Goal: Information Seeking & Learning: Learn about a topic

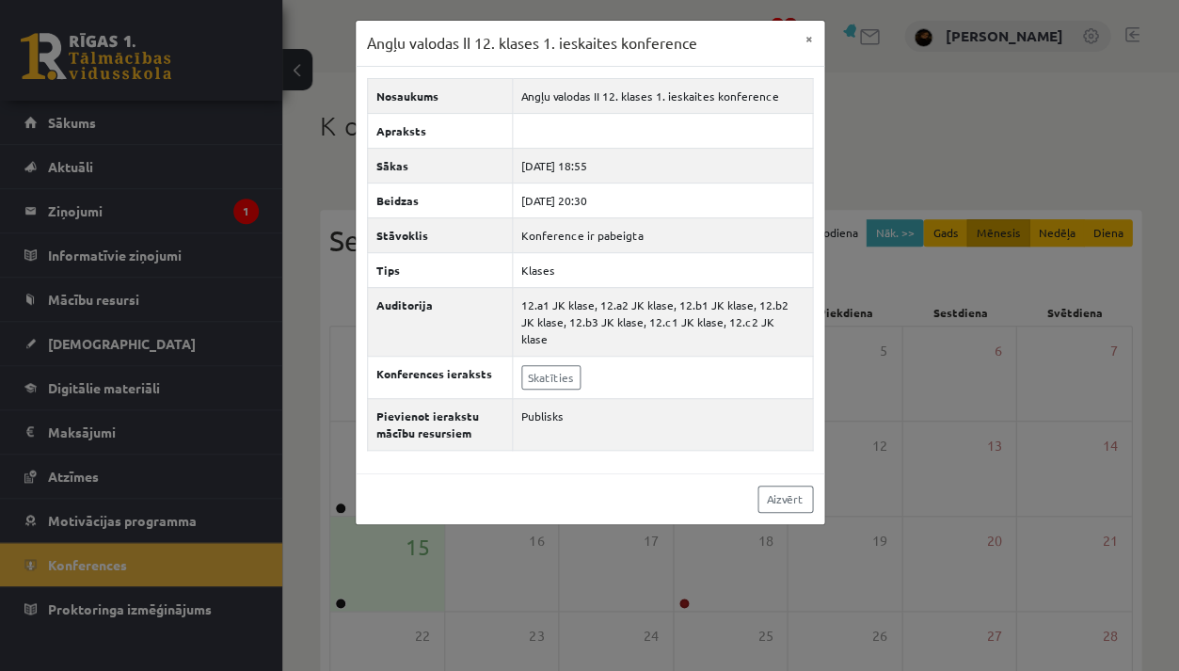
click at [297, 421] on div "Angļu valodas II 12. klases 1. ieskaites konference × Nosaukums Angļu valodas I…" at bounding box center [589, 335] width 1179 height 671
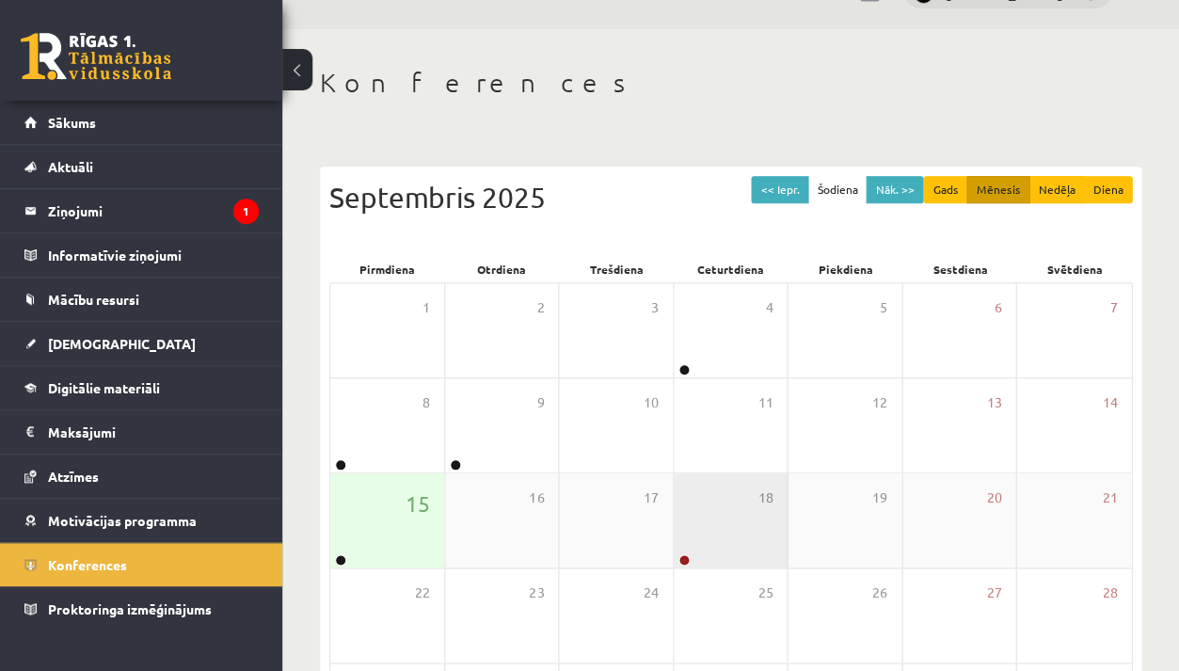
scroll to position [108, 0]
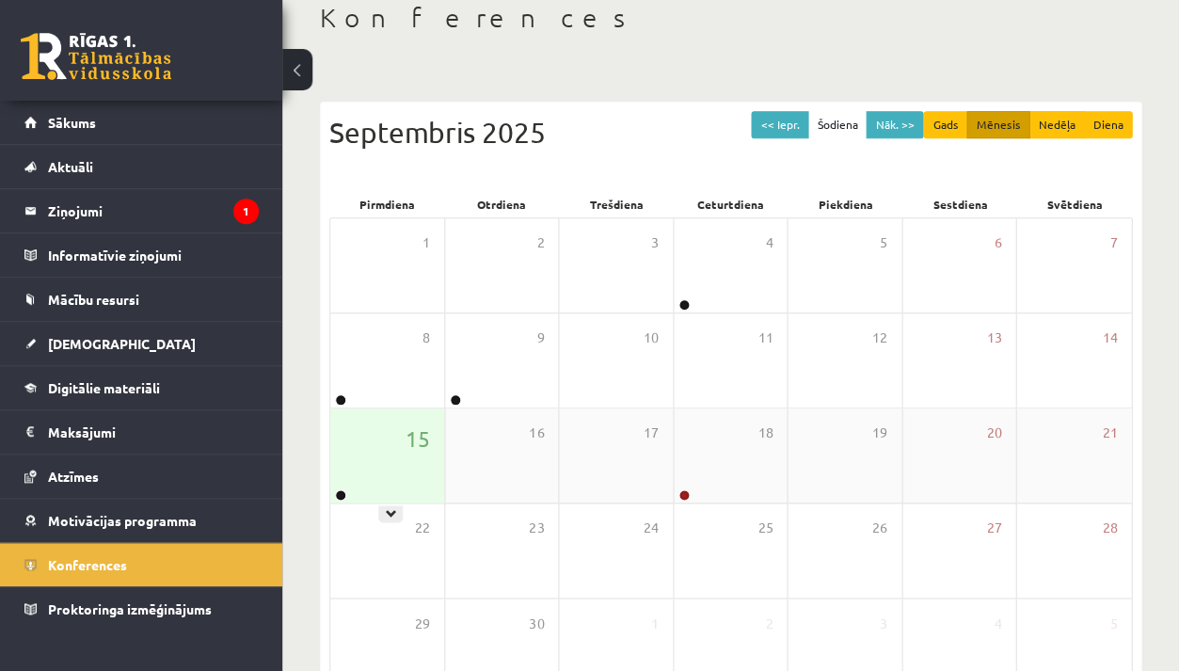
click at [357, 463] on div "15" at bounding box center [387, 455] width 114 height 94
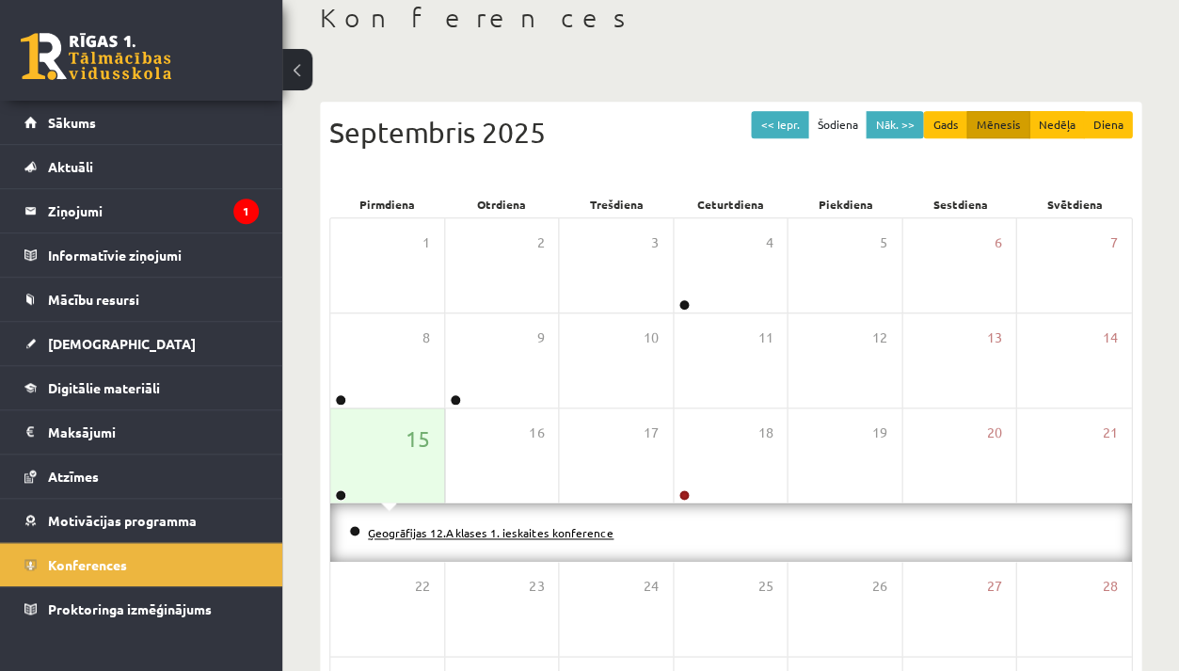
click at [378, 531] on link "Ģeogrāfijas 12.A klases 1. ieskaites konference" at bounding box center [491, 532] width 246 height 15
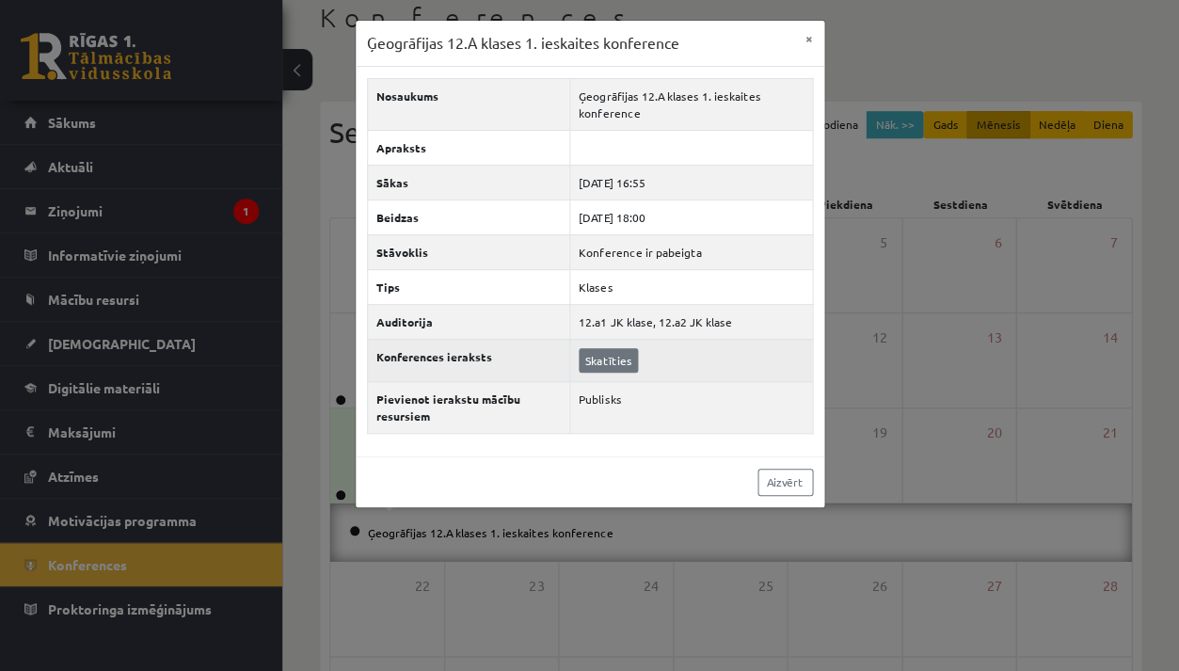
click at [616, 359] on link "Skatīties" at bounding box center [608, 360] width 59 height 24
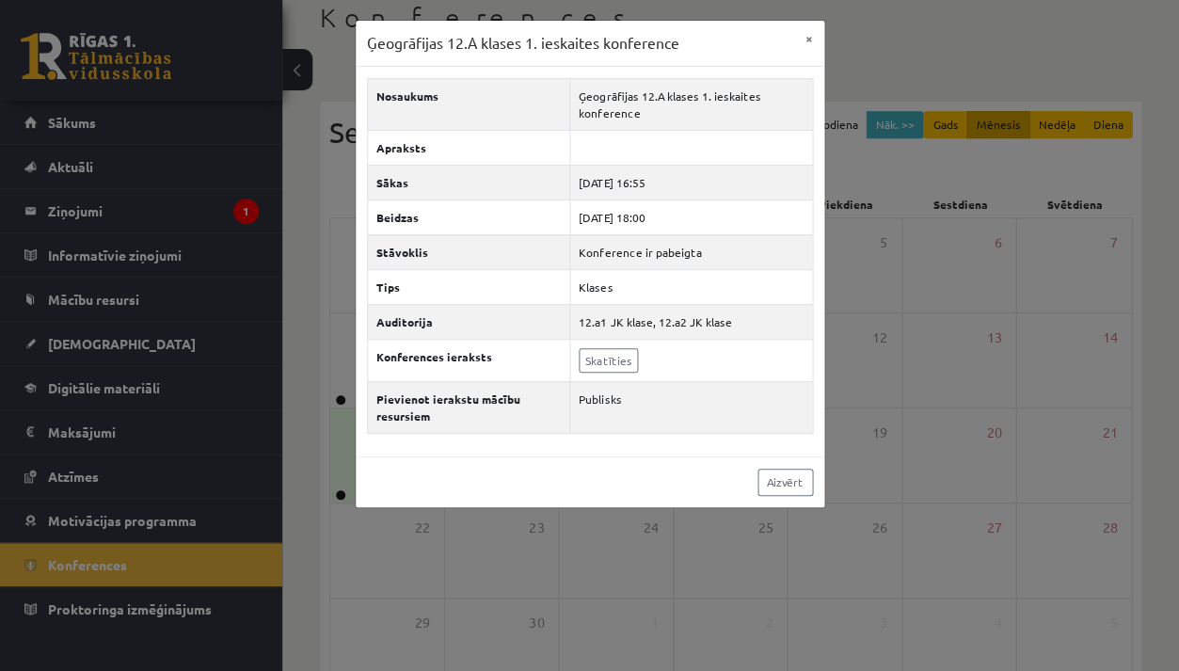
click at [982, 302] on div "Ģeogrāfijas 12.A klases 1. ieskaites konference × Nosaukums Ģeogrāfijas 12.A kl…" at bounding box center [589, 335] width 1179 height 671
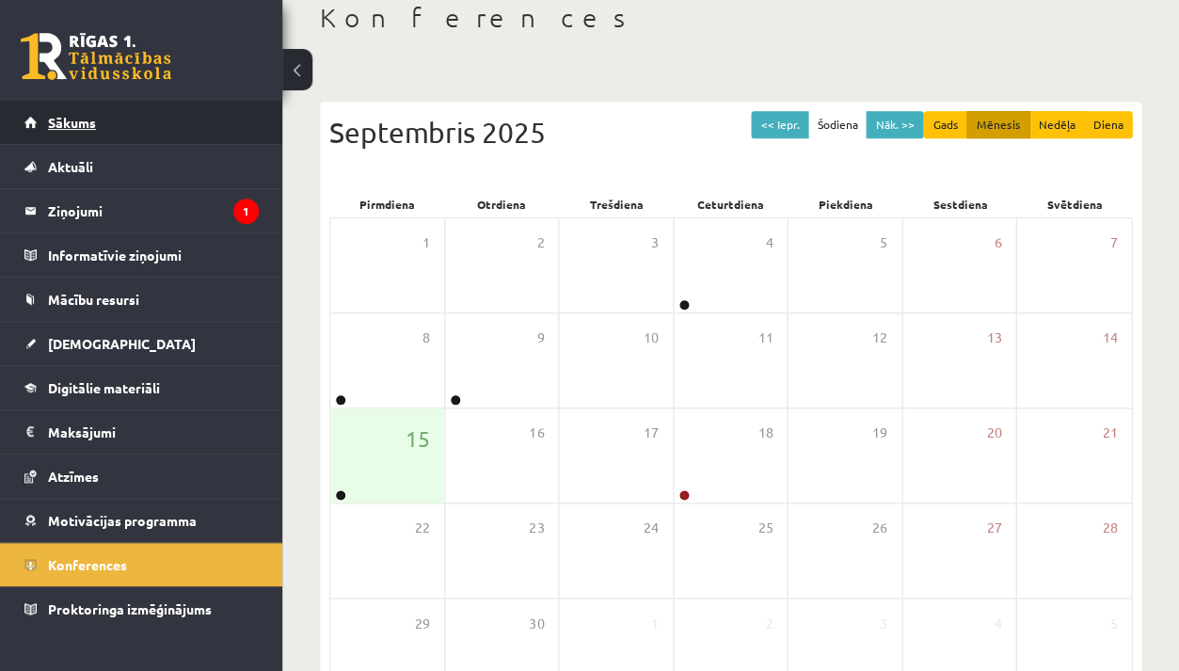
click at [118, 130] on link "Sākums" at bounding box center [141, 122] width 234 height 43
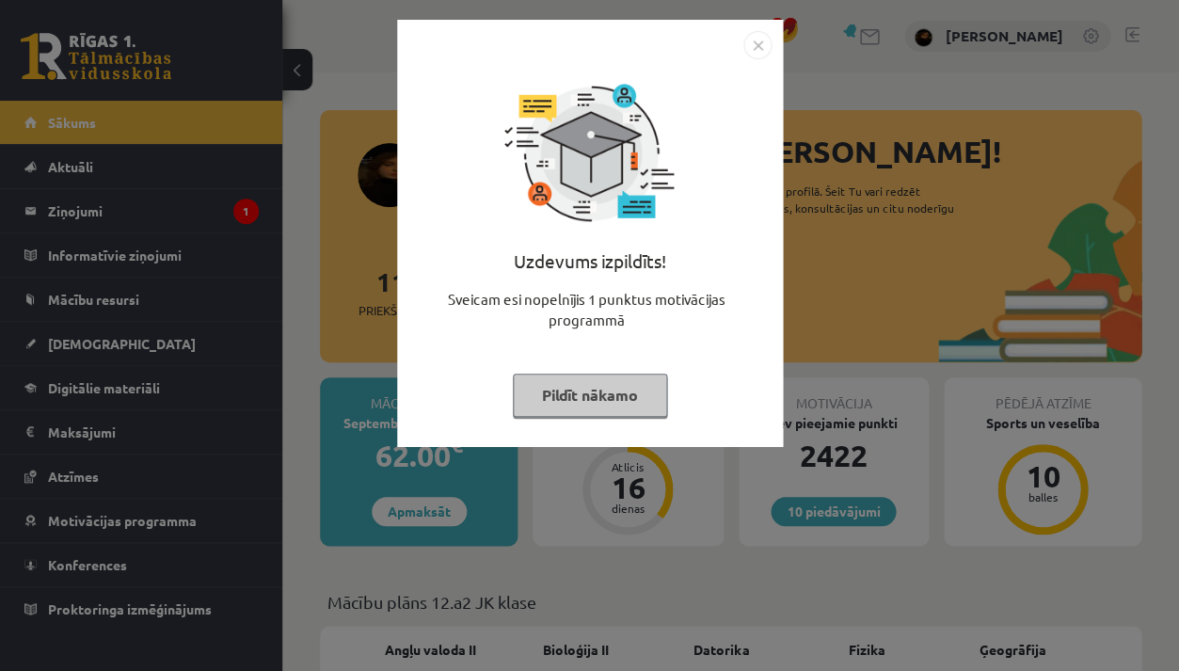
click at [871, 260] on div "Uzdevums izpildīts! Sveicam esi nopelnījis 1 punktus motivācijas programmā Pild…" at bounding box center [589, 335] width 1179 height 671
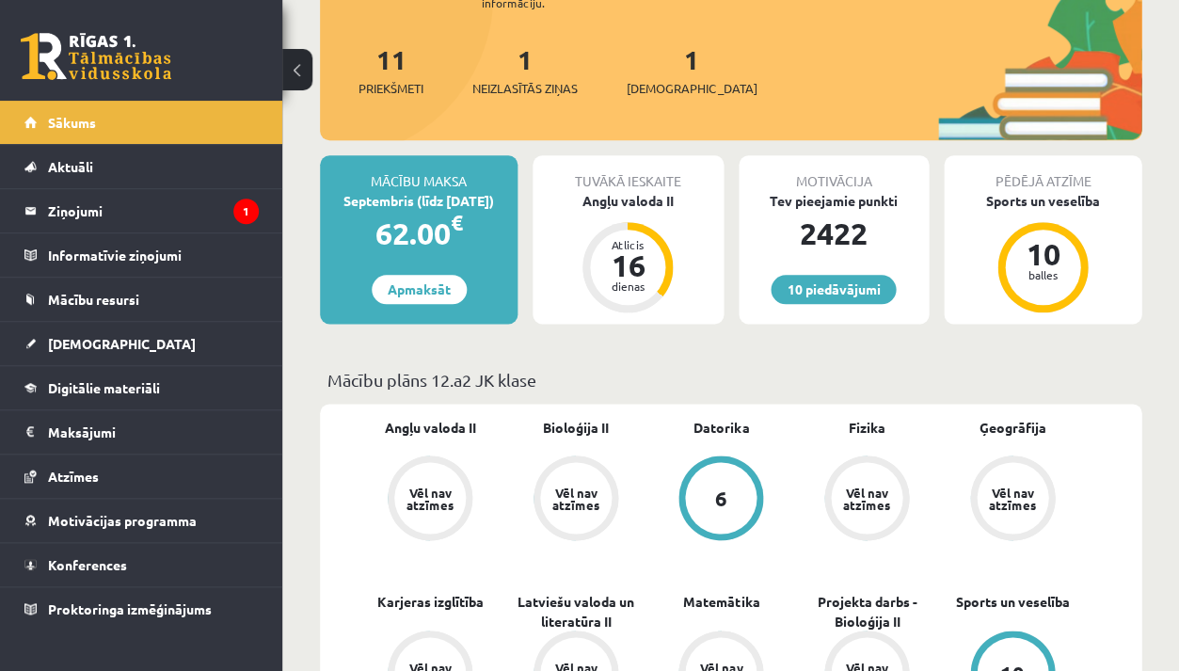
scroll to position [245, 0]
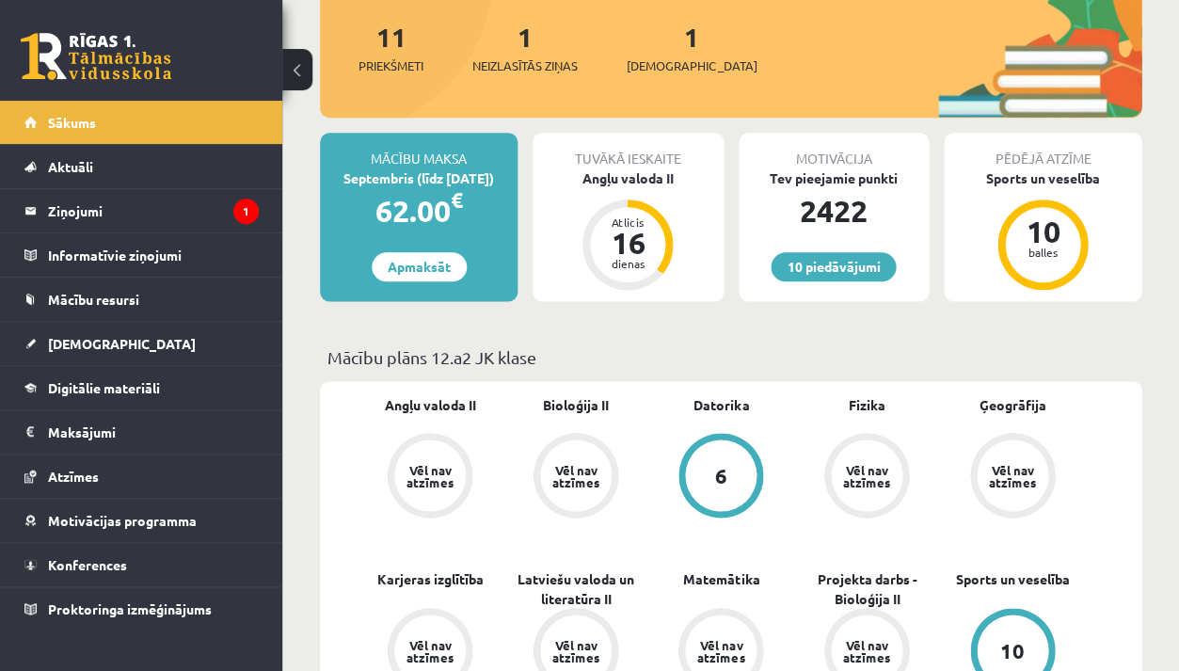
click at [675, 42] on div "1 Ieskaites" at bounding box center [692, 46] width 130 height 58
click at [658, 41] on link "1 Ieskaites" at bounding box center [692, 48] width 130 height 56
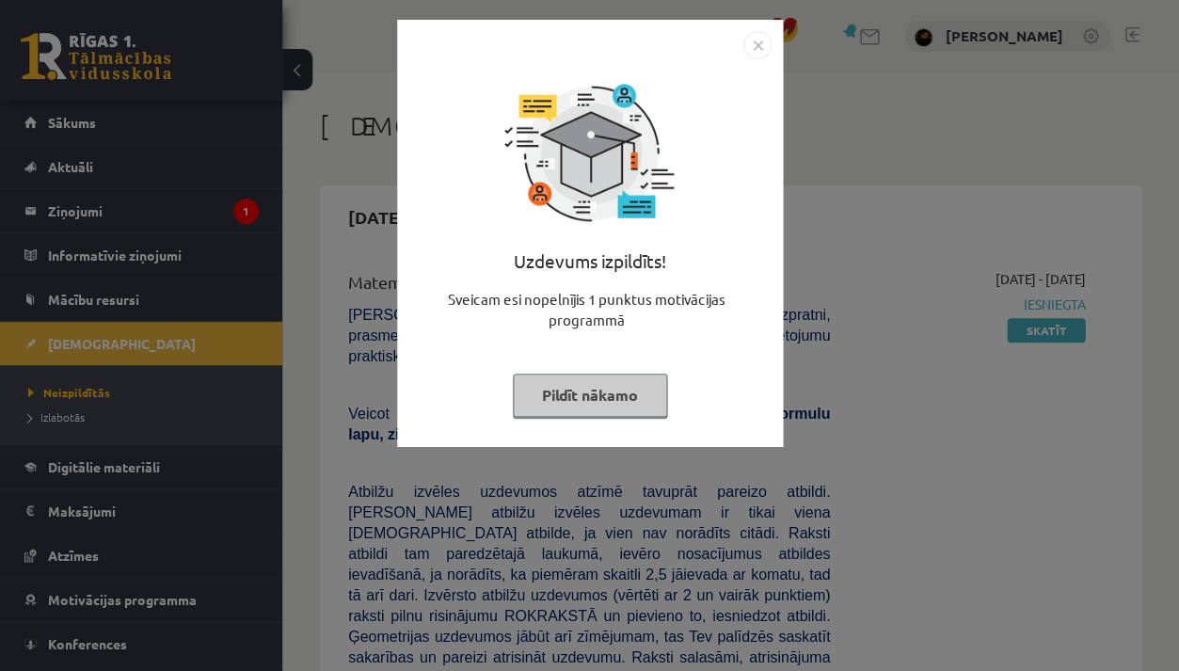
click at [973, 106] on div "Uzdevums izpildīts! Sveicam esi nopelnījis 1 punktus motivācijas programmā Pild…" at bounding box center [589, 335] width 1179 height 671
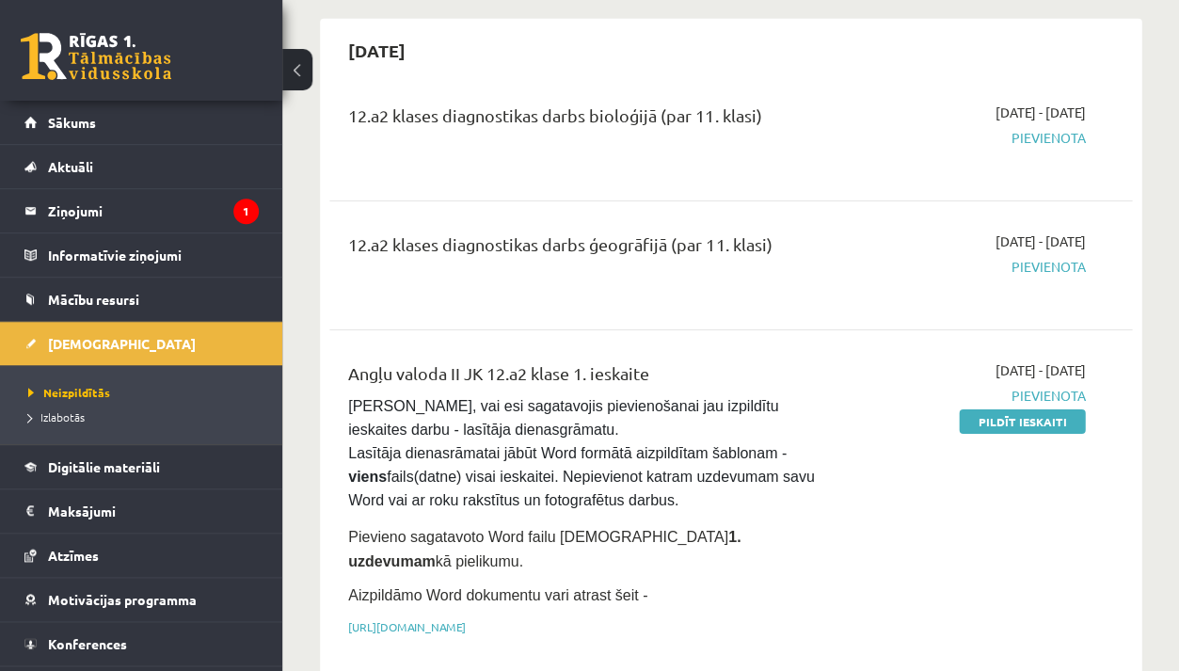
scroll to position [1148, 0]
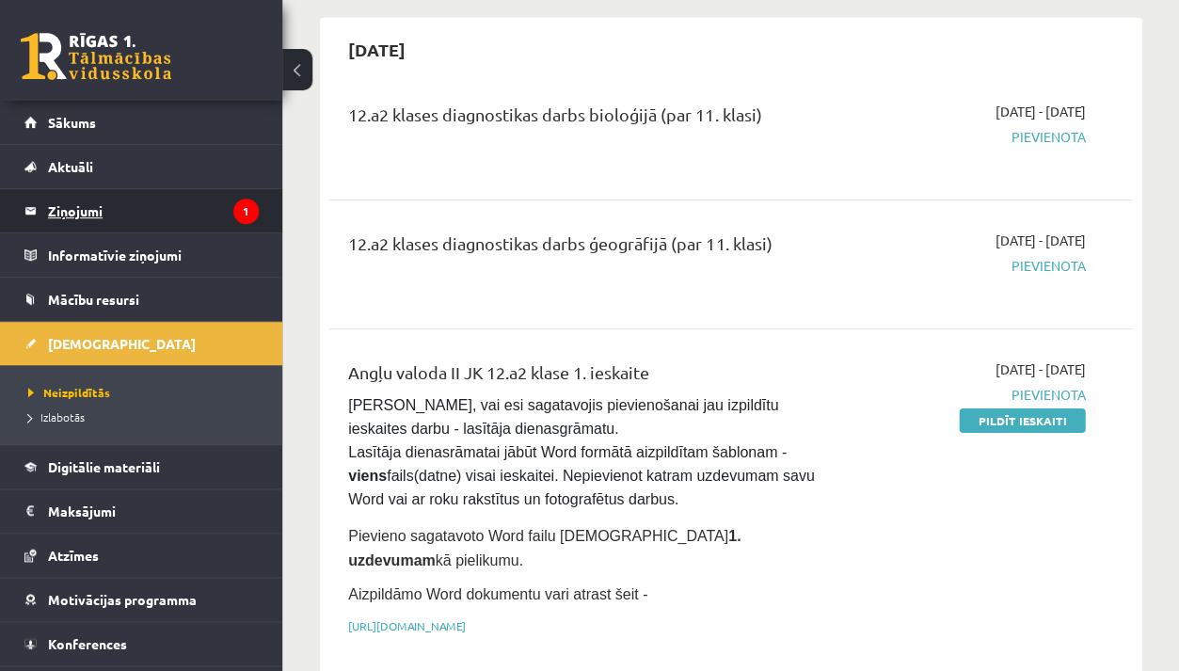
click at [104, 219] on legend "Ziņojumi 1" at bounding box center [153, 210] width 211 height 43
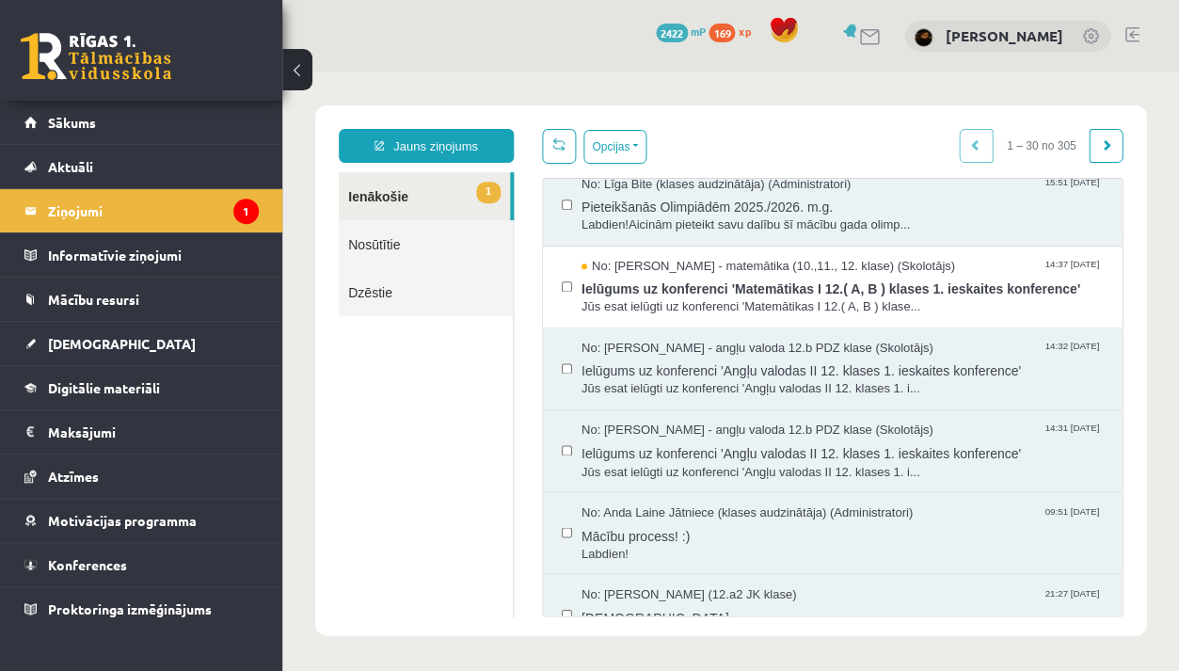
scroll to position [416, 0]
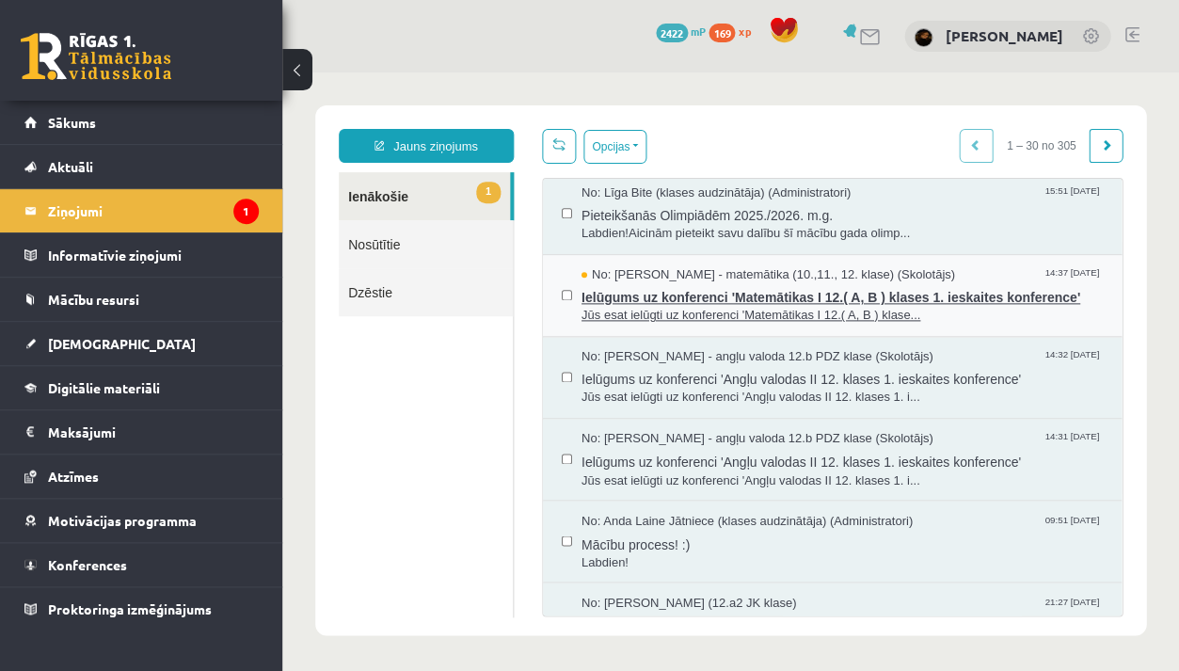
click at [770, 286] on span "Ielūgums uz konferenci 'Matemātikas I 12.( A, B ) klases 1. ieskaites konferenc…" at bounding box center [841, 295] width 521 height 24
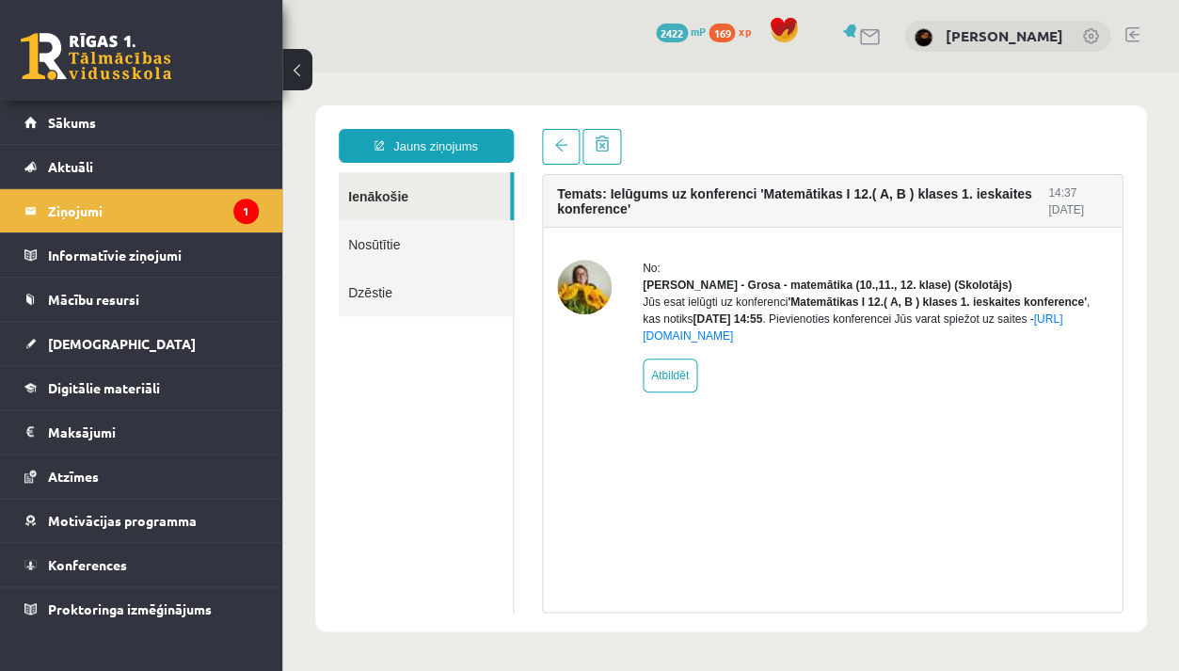
scroll to position [0, 0]
click at [550, 149] on link at bounding box center [561, 147] width 38 height 36
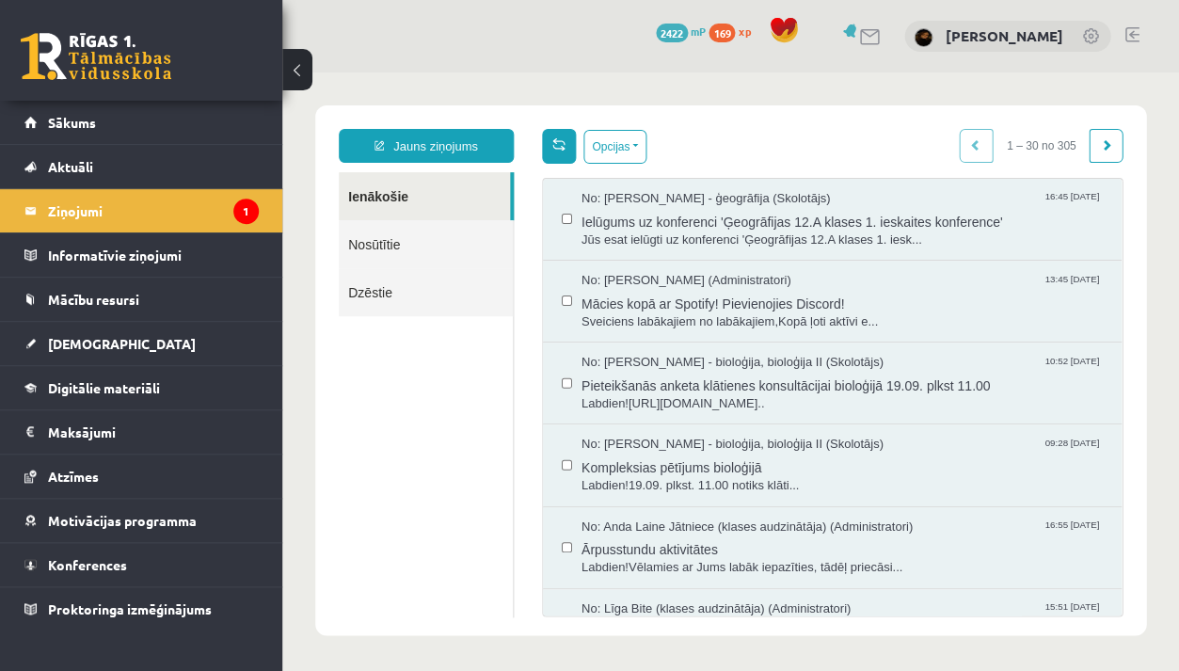
click at [561, 146] on span at bounding box center [558, 143] width 13 height 13
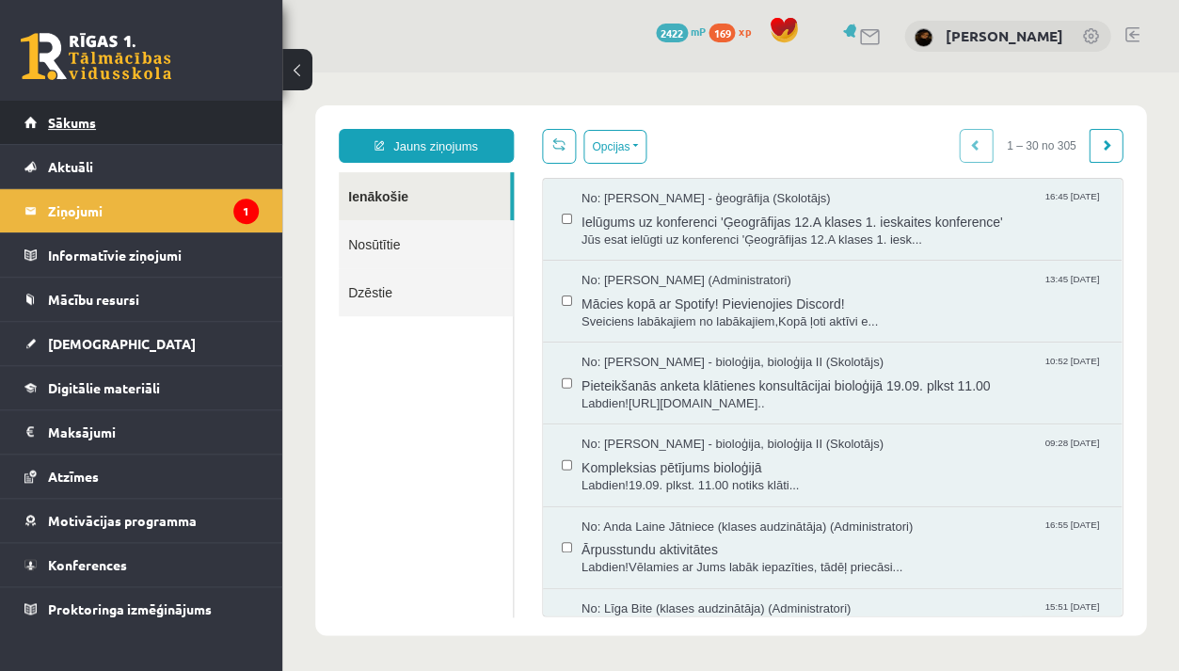
click at [179, 119] on link "Sākums" at bounding box center [141, 122] width 234 height 43
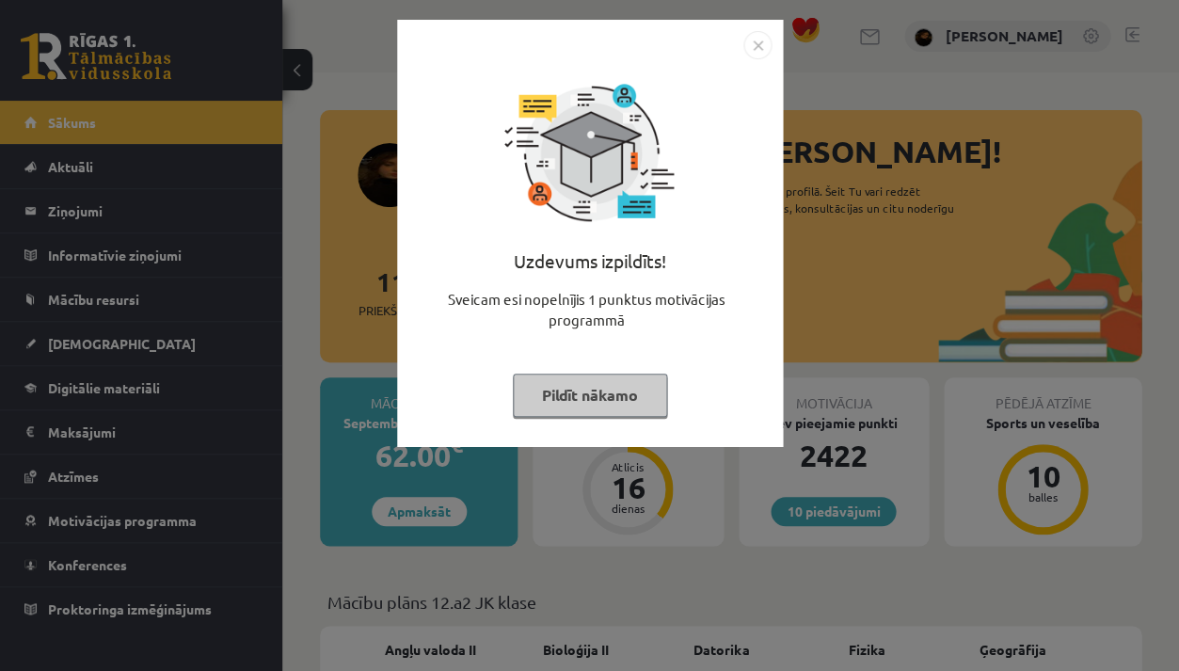
click at [390, 357] on div "Uzdevums izpildīts! Sveicam esi nopelnījis 1 punktus motivācijas programmā Pild…" at bounding box center [589, 335] width 1179 height 671
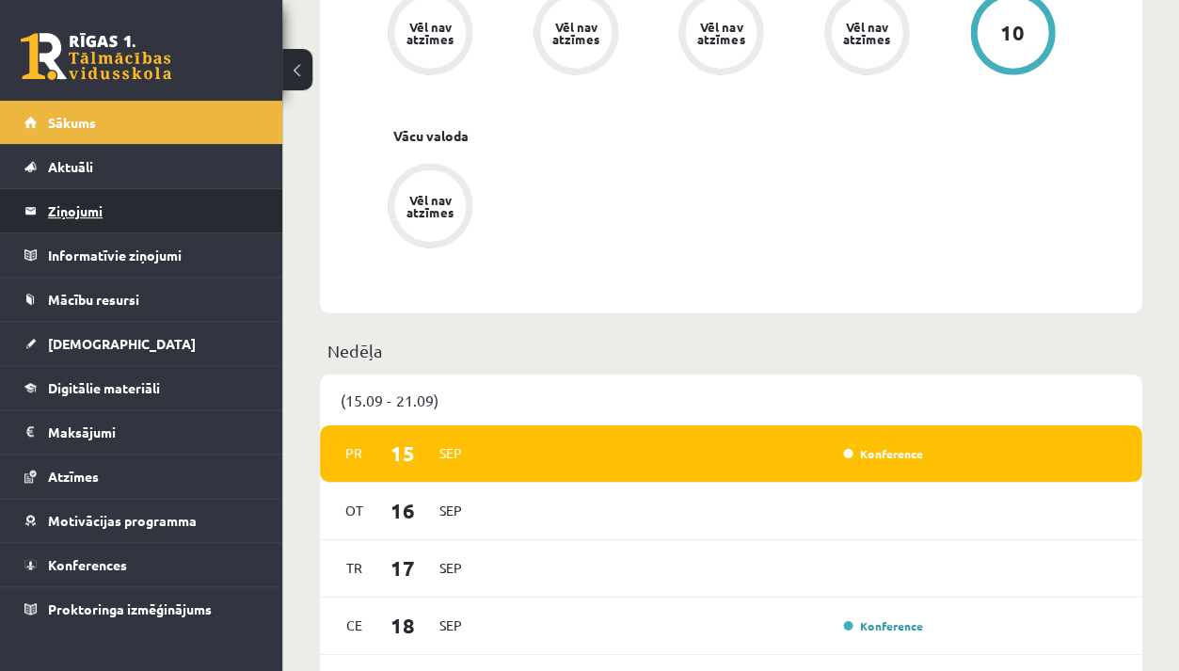
scroll to position [869, 0]
